Goal: Task Accomplishment & Management: Use online tool/utility

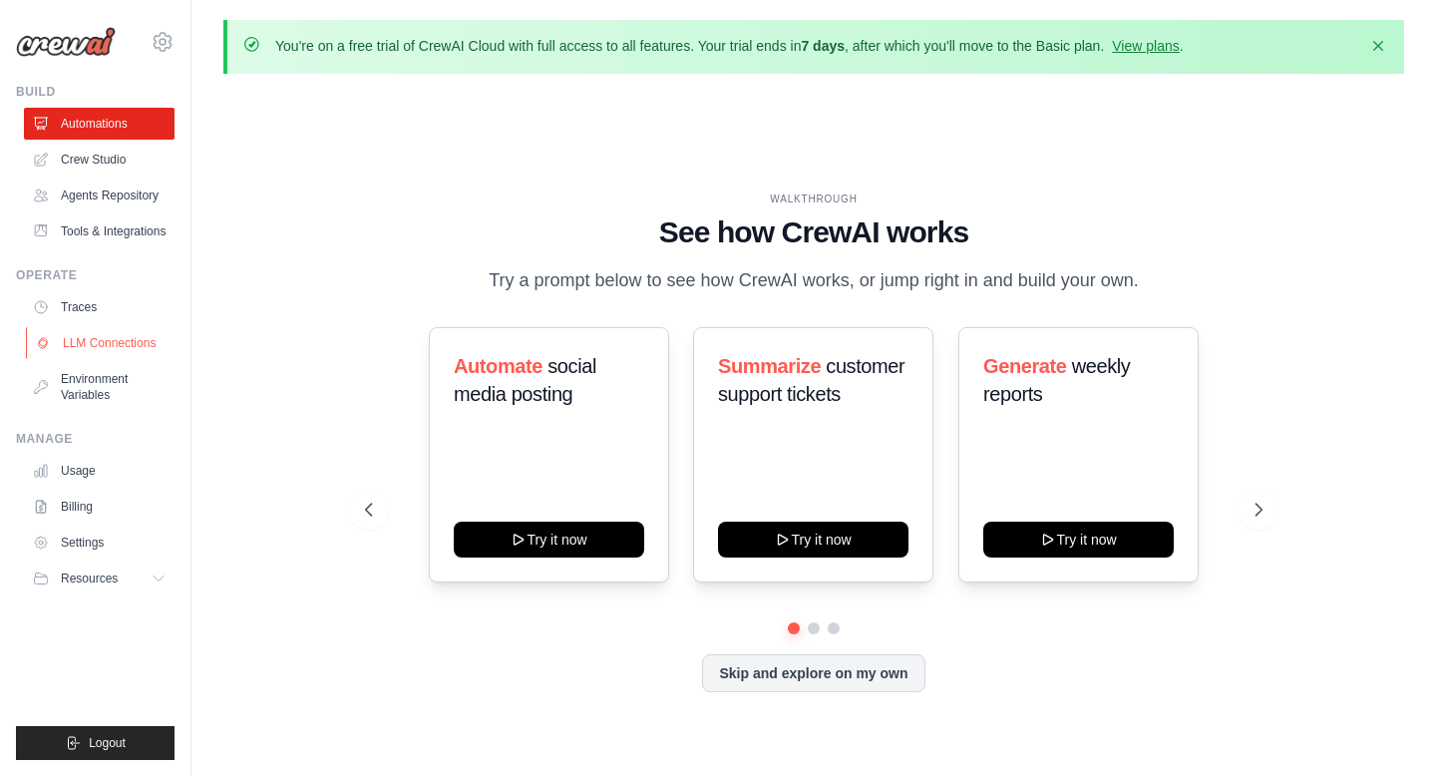
click at [97, 345] on link "LLM Connections" at bounding box center [101, 343] width 151 height 32
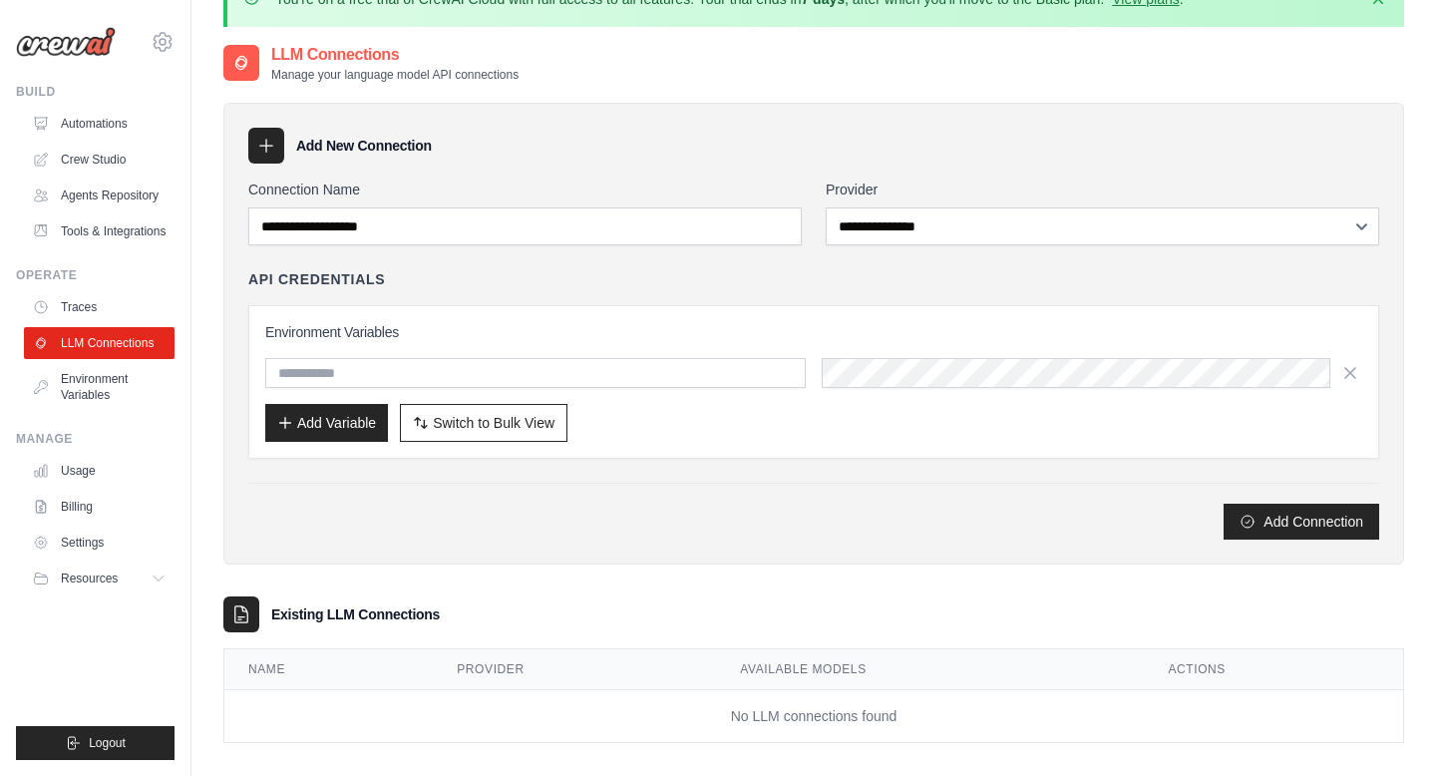
scroll to position [109, 0]
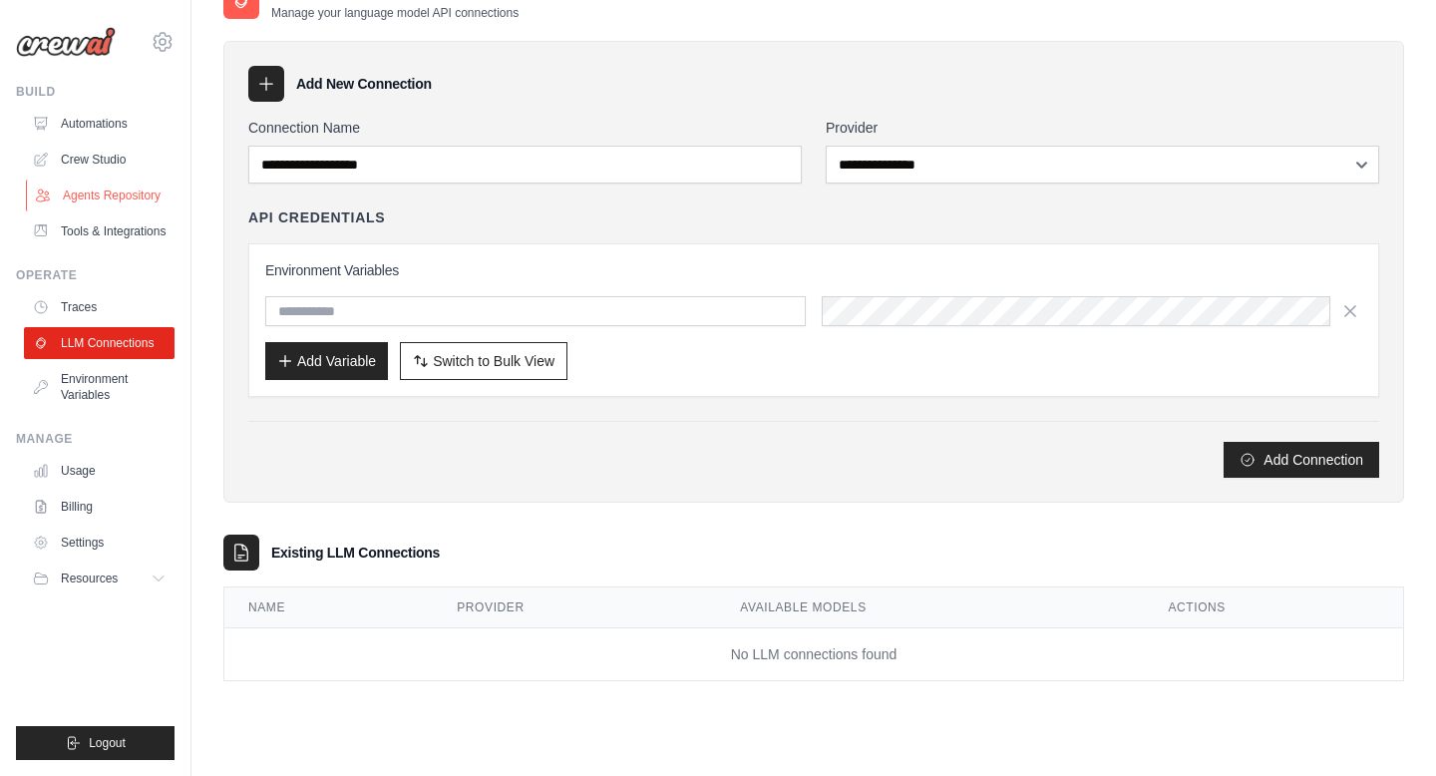
click at [99, 180] on link "Agents Repository" at bounding box center [101, 195] width 151 height 32
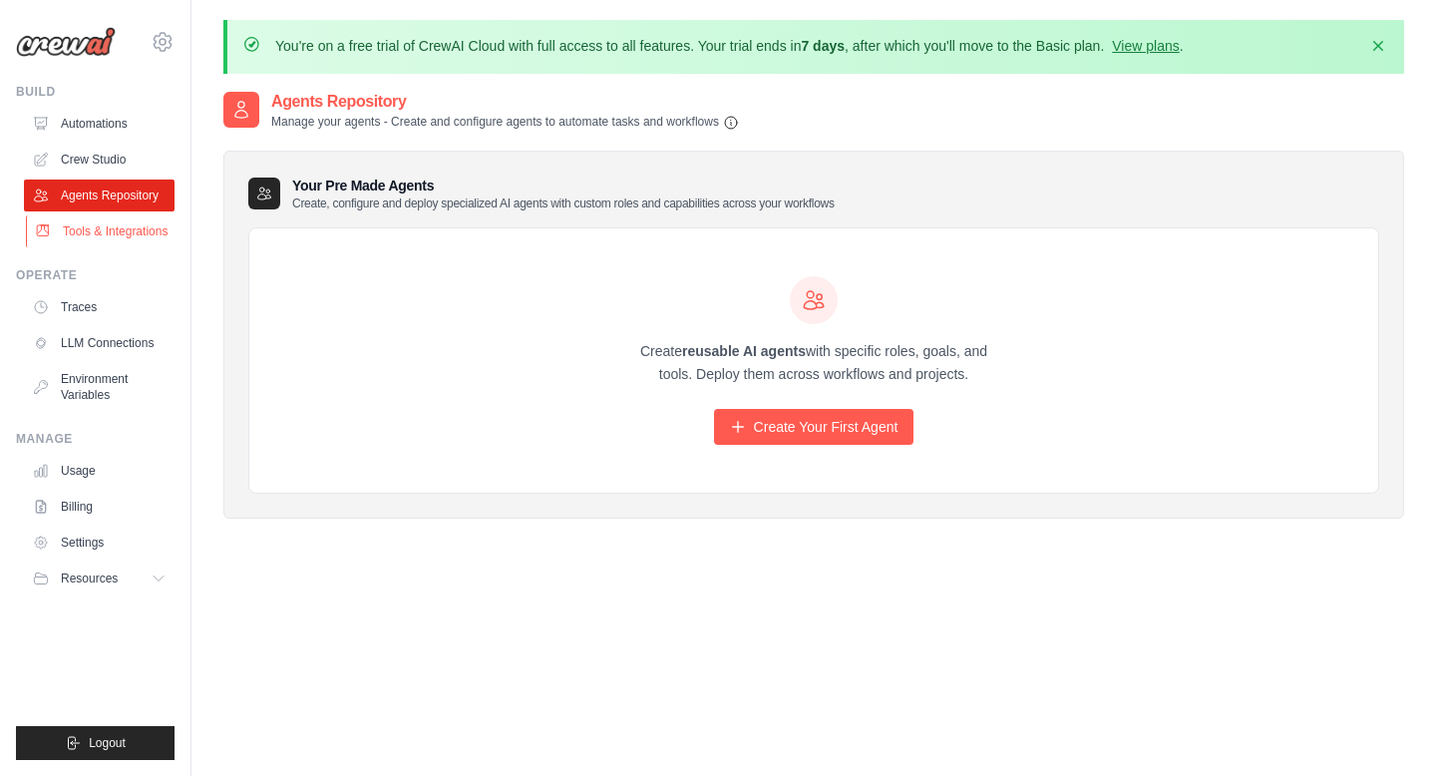
click at [129, 233] on link "Tools & Integrations" at bounding box center [101, 231] width 151 height 32
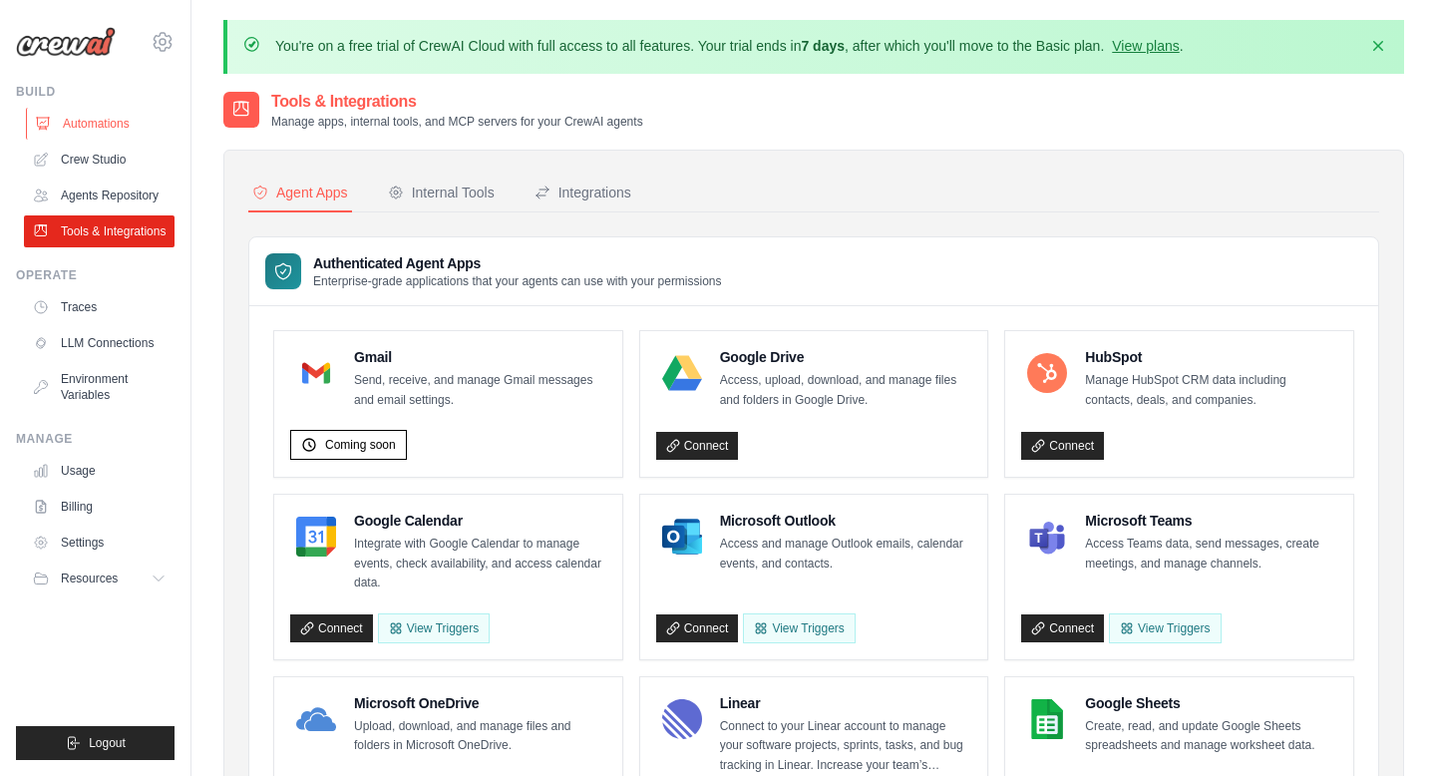
click at [99, 125] on link "Automations" at bounding box center [101, 124] width 151 height 32
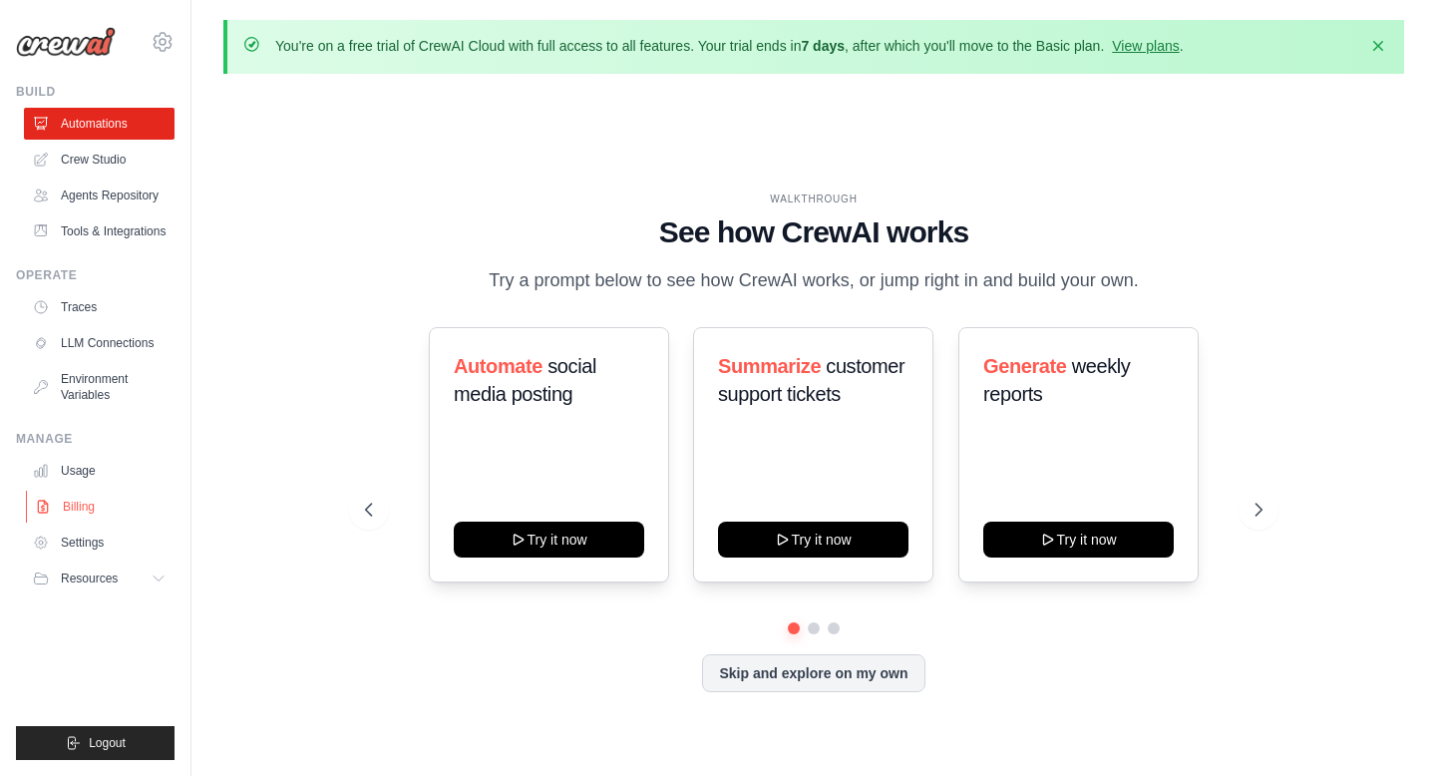
click at [69, 506] on link "Billing" at bounding box center [101, 507] width 151 height 32
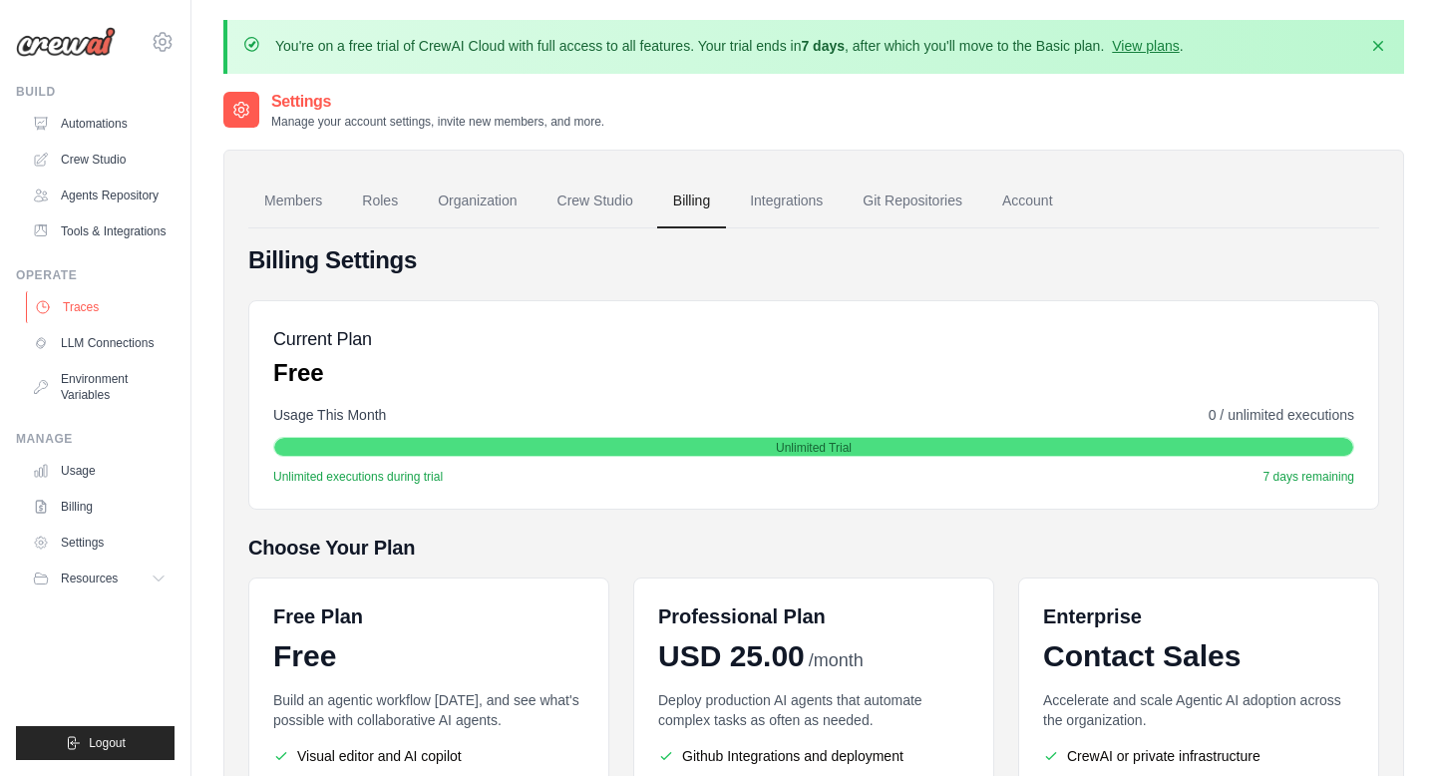
click at [72, 313] on link "Traces" at bounding box center [101, 307] width 151 height 32
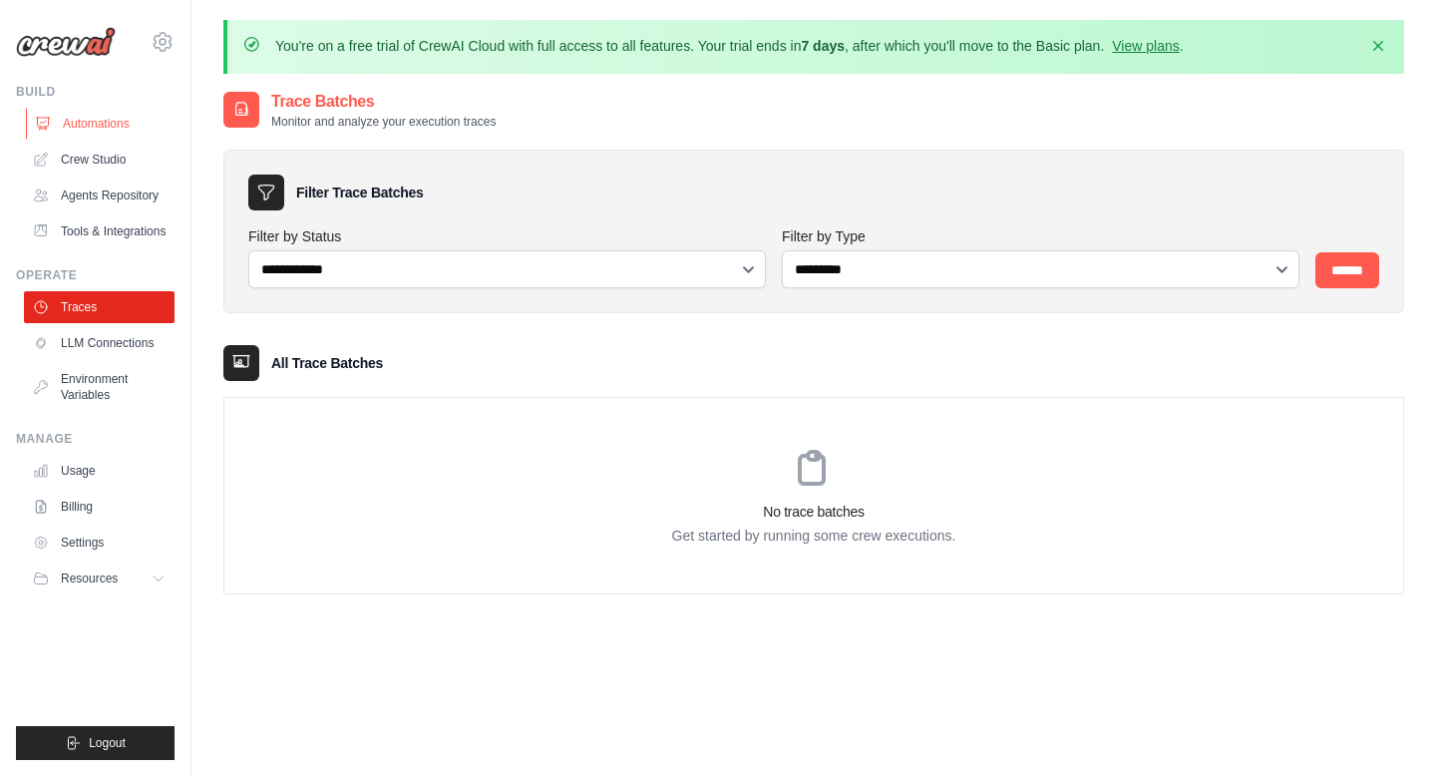
click at [81, 115] on link "Automations" at bounding box center [101, 124] width 151 height 32
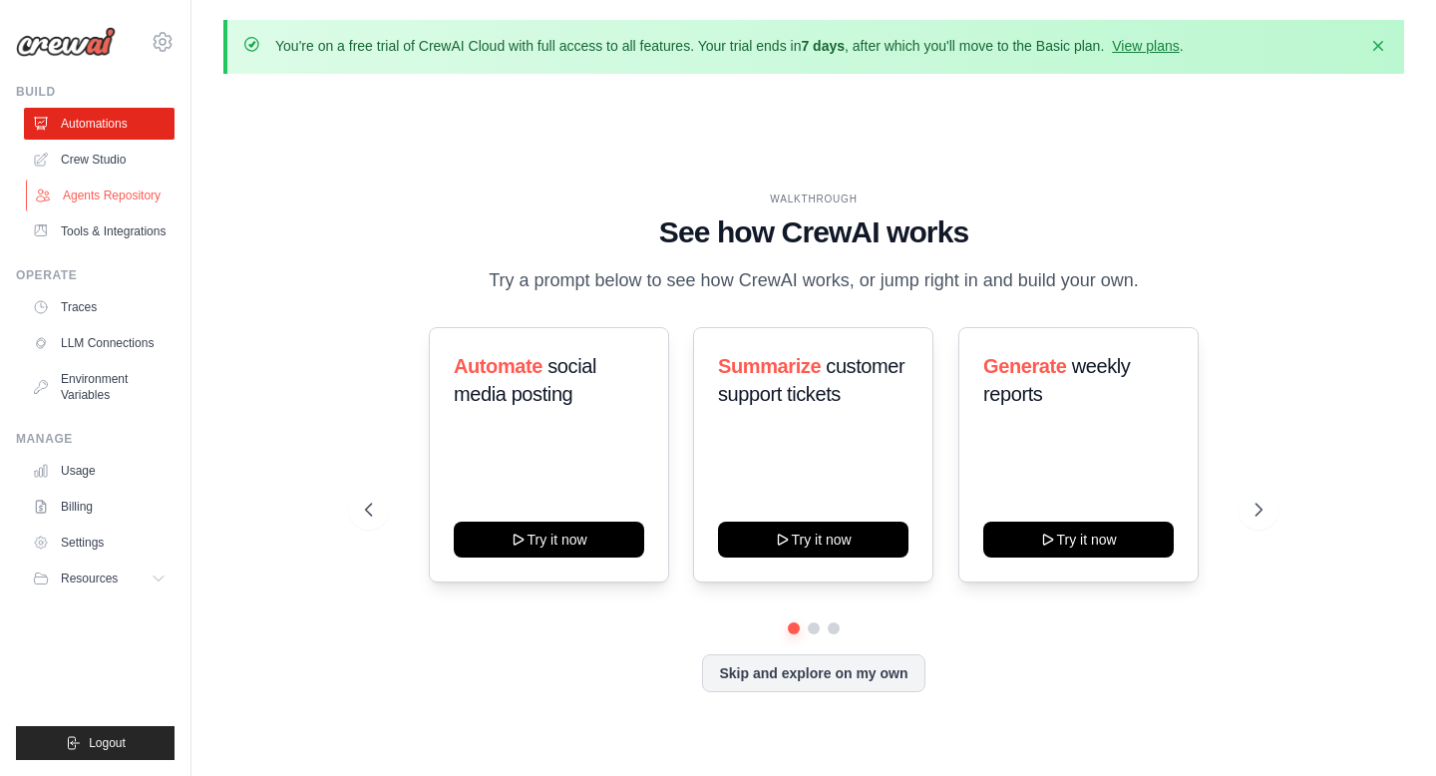
click at [93, 188] on link "Agents Repository" at bounding box center [101, 195] width 151 height 32
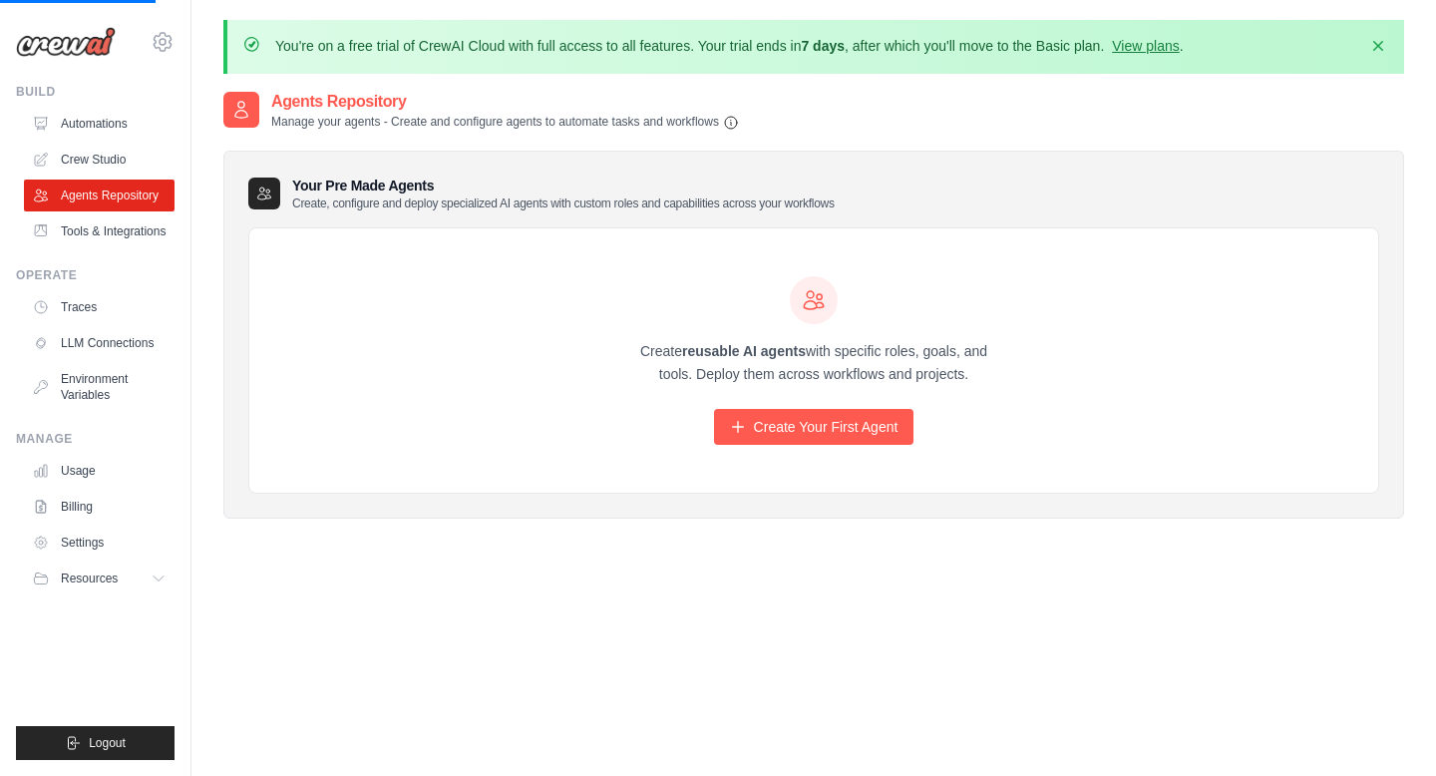
click at [741, 446] on div "Create reusable AI agents with specific roles, goals, and tools. Deploy them ac…" at bounding box center [813, 360] width 1129 height 265
click at [744, 430] on icon at bounding box center [738, 427] width 16 height 16
click at [796, 432] on link "Create Your First Agent" at bounding box center [814, 427] width 200 height 36
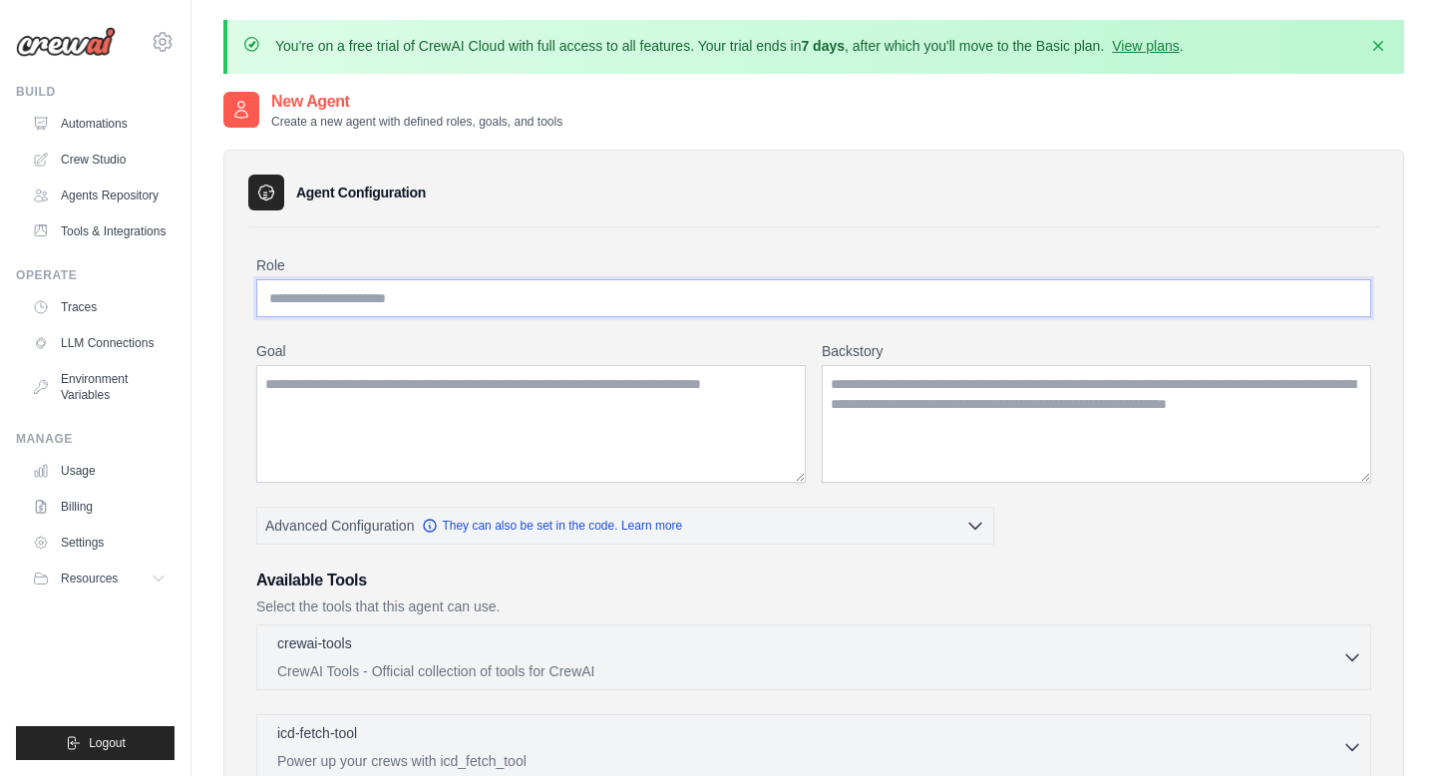
click at [477, 297] on input "Role" at bounding box center [813, 298] width 1115 height 38
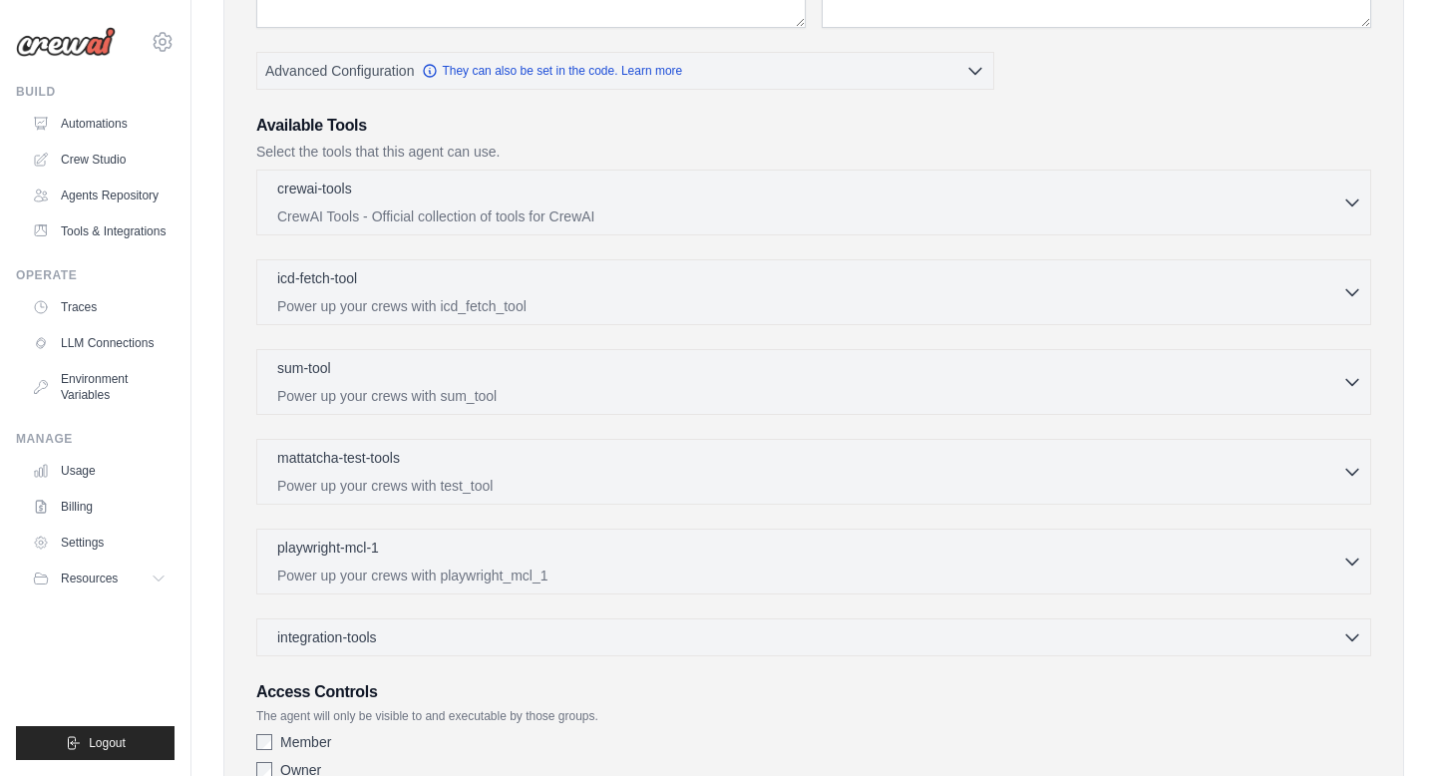
scroll to position [604, 0]
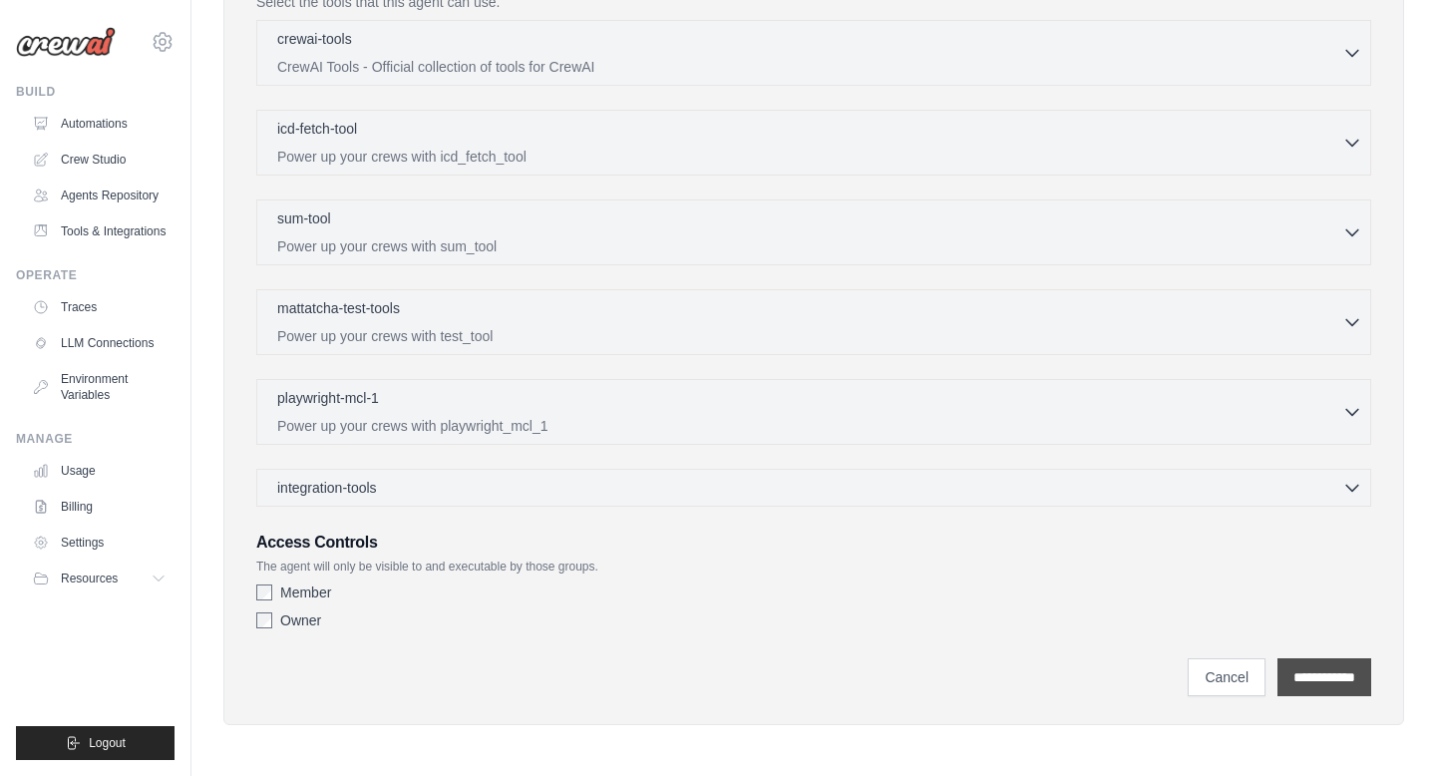
click at [1348, 681] on input "**********" at bounding box center [1324, 677] width 94 height 38
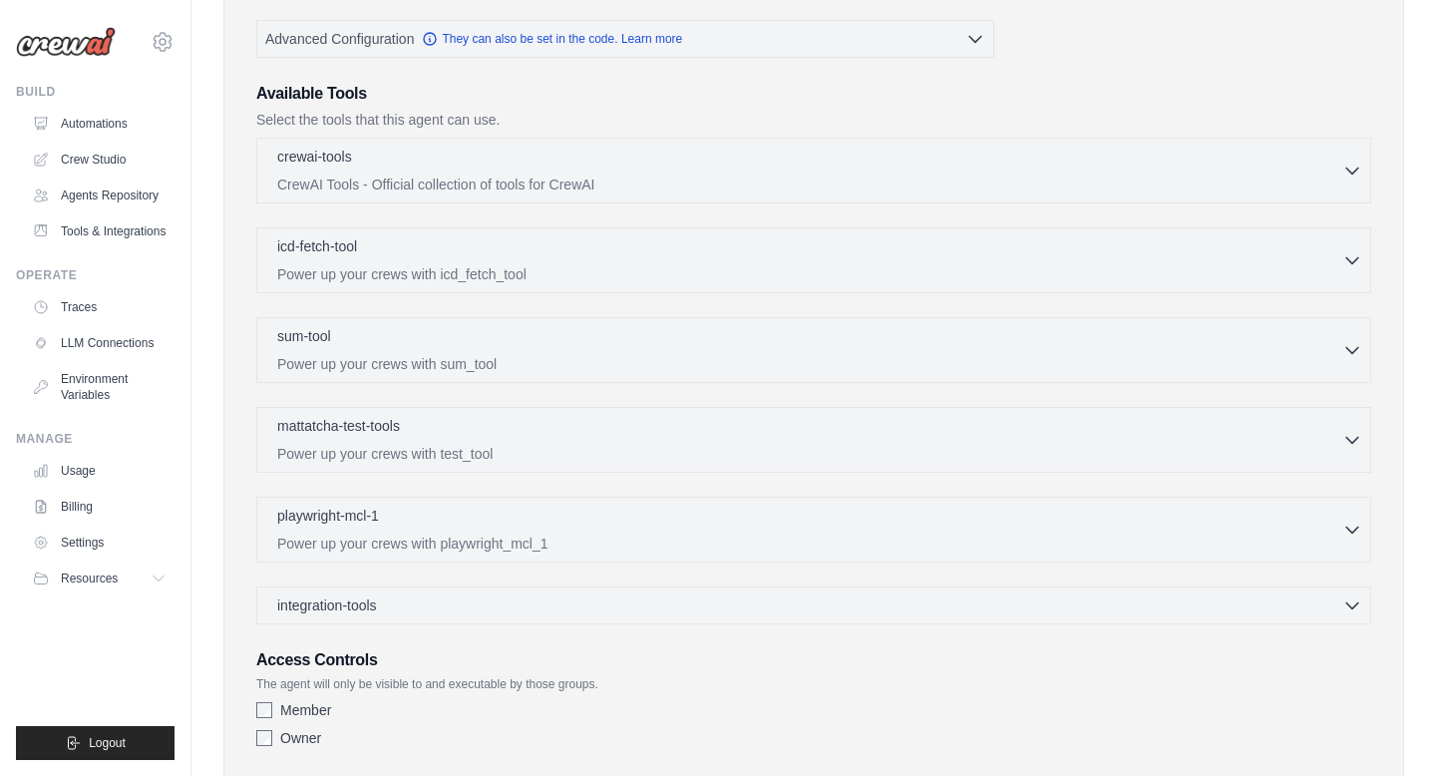
scroll to position [735, 0]
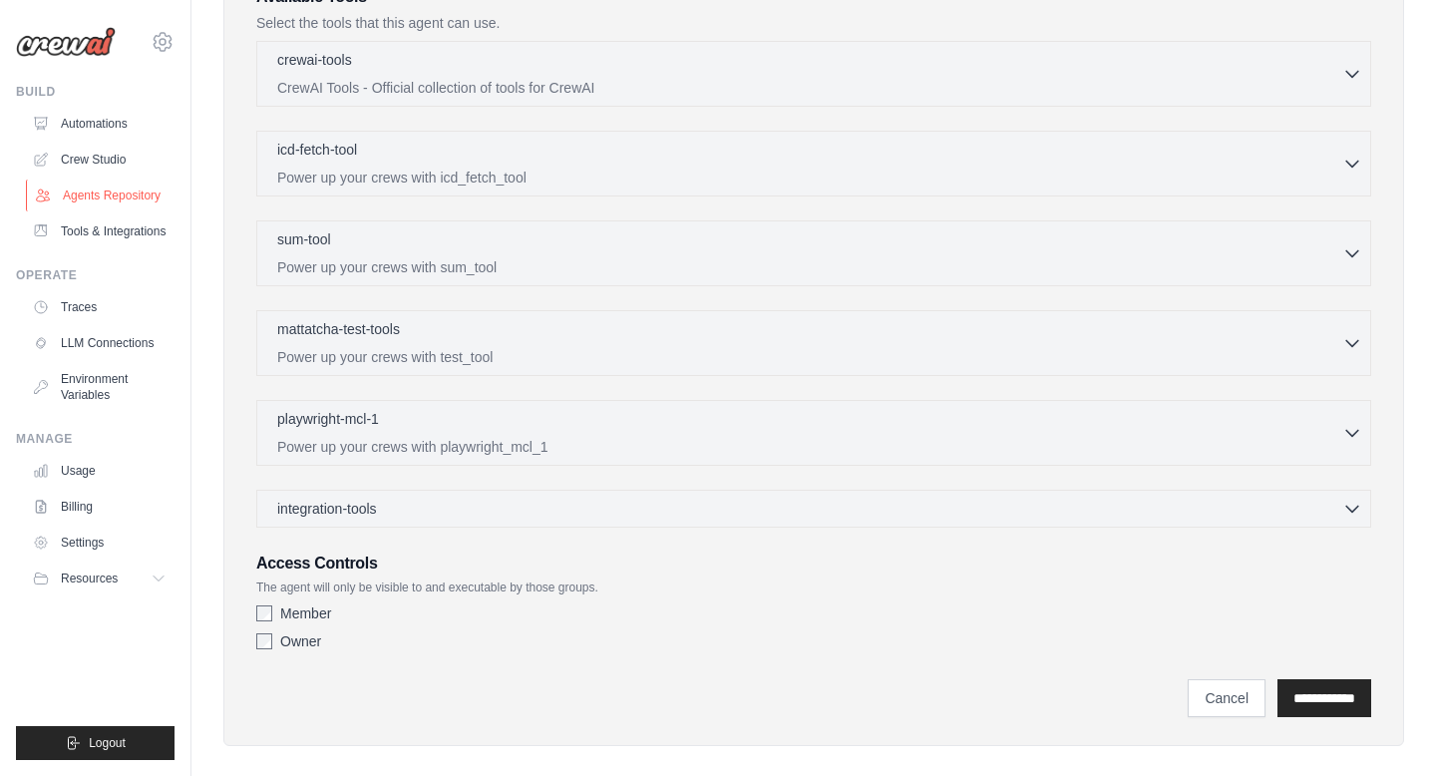
click at [140, 202] on link "Agents Repository" at bounding box center [101, 195] width 151 height 32
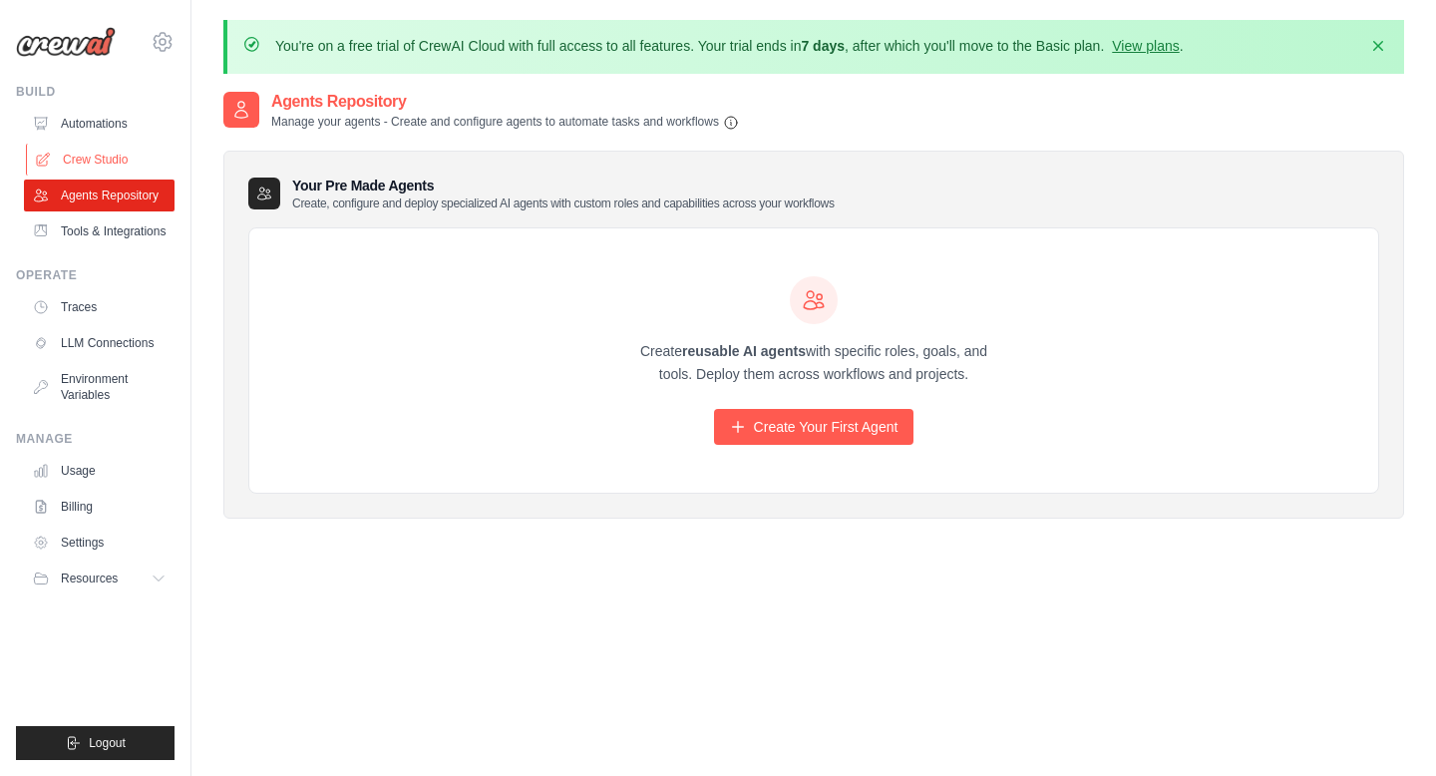
click at [105, 161] on link "Crew Studio" at bounding box center [101, 160] width 151 height 32
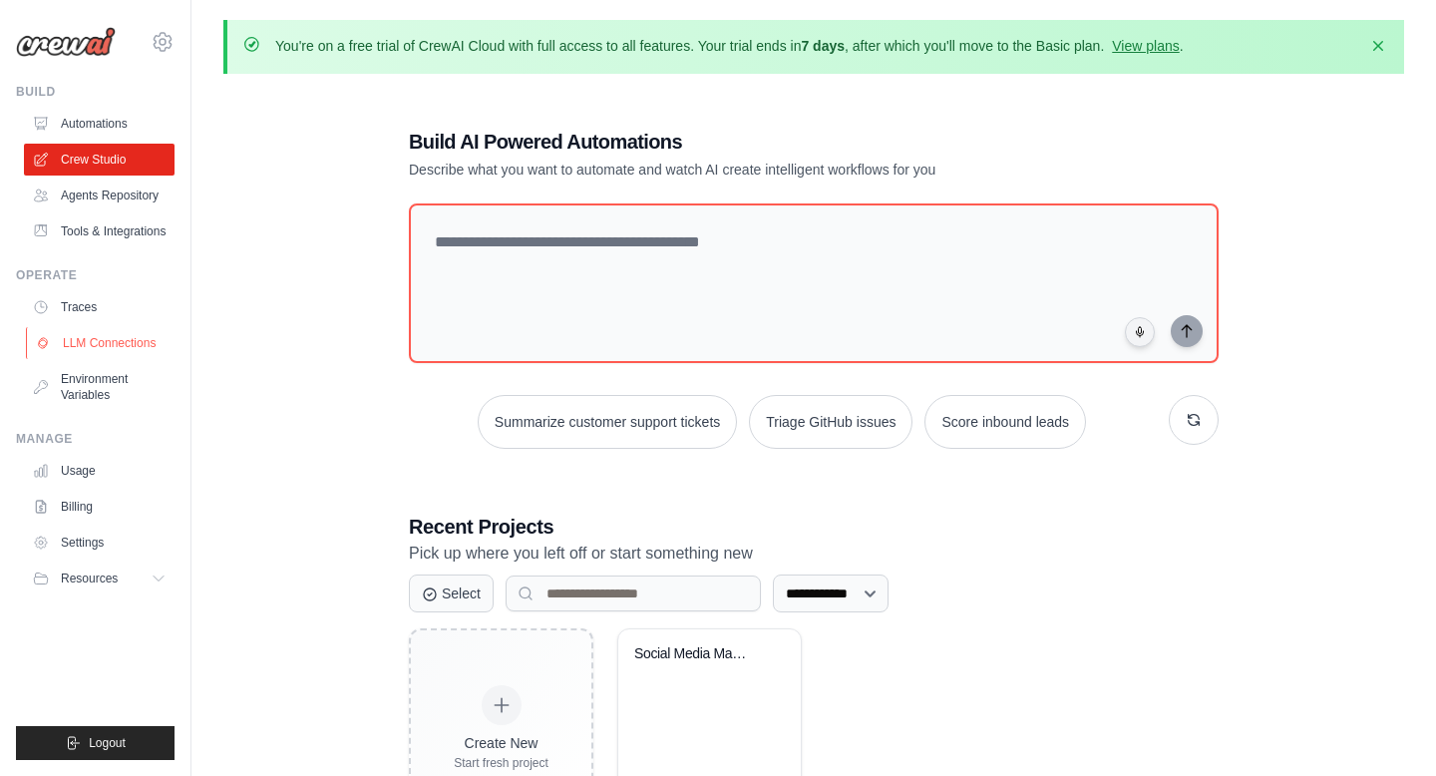
click at [128, 337] on link "LLM Connections" at bounding box center [101, 343] width 151 height 32
